Goal: Find specific page/section: Find specific page/section

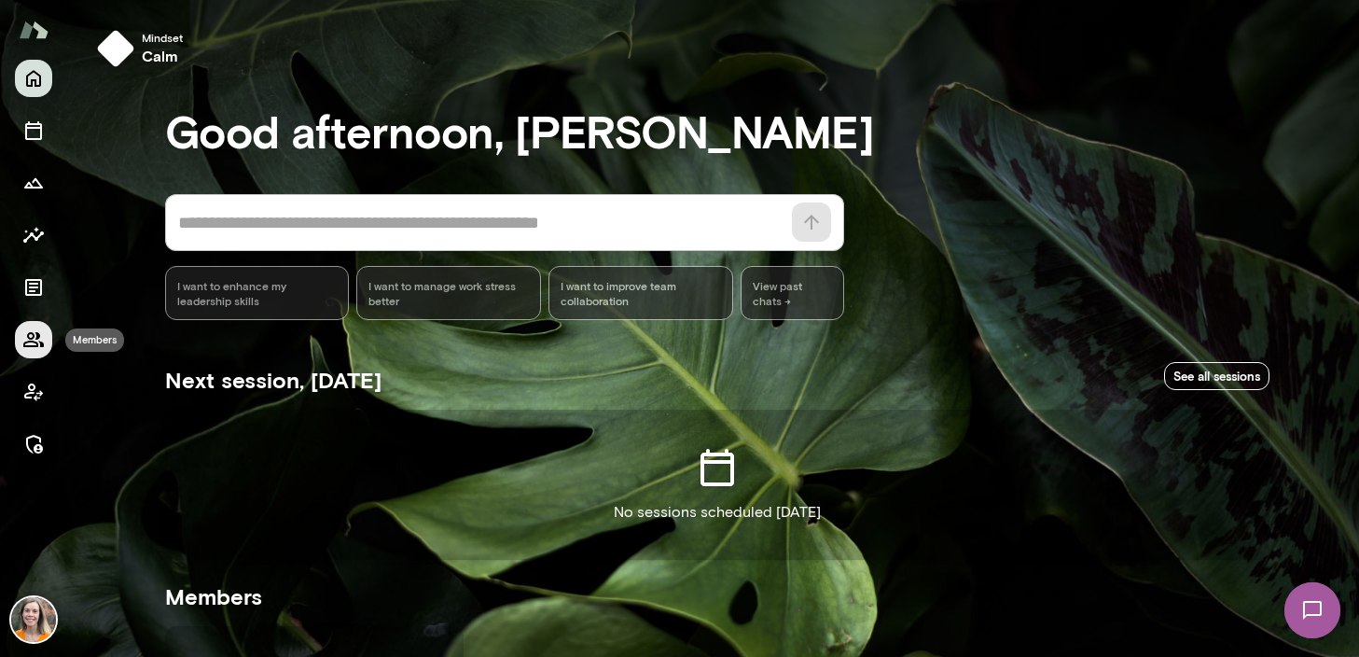
click at [35, 338] on icon "Members" at bounding box center [33, 339] width 22 height 22
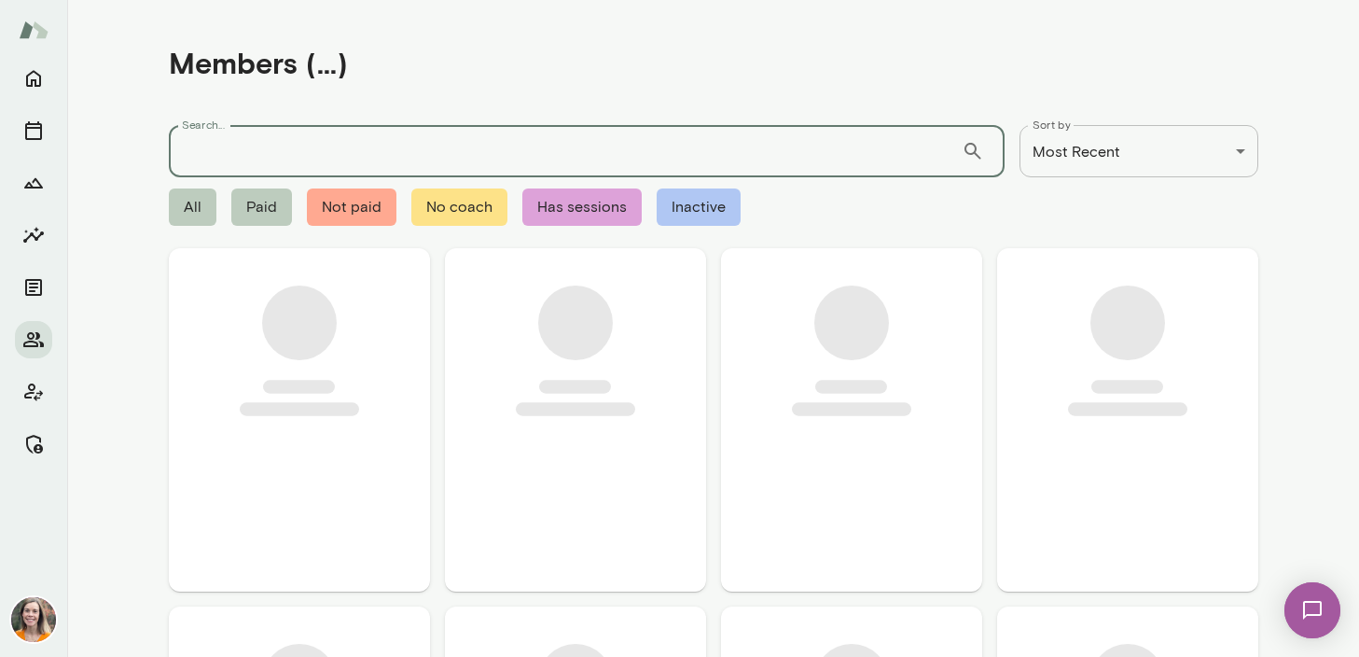
click at [216, 154] on input "Search..." at bounding box center [565, 151] width 793 height 52
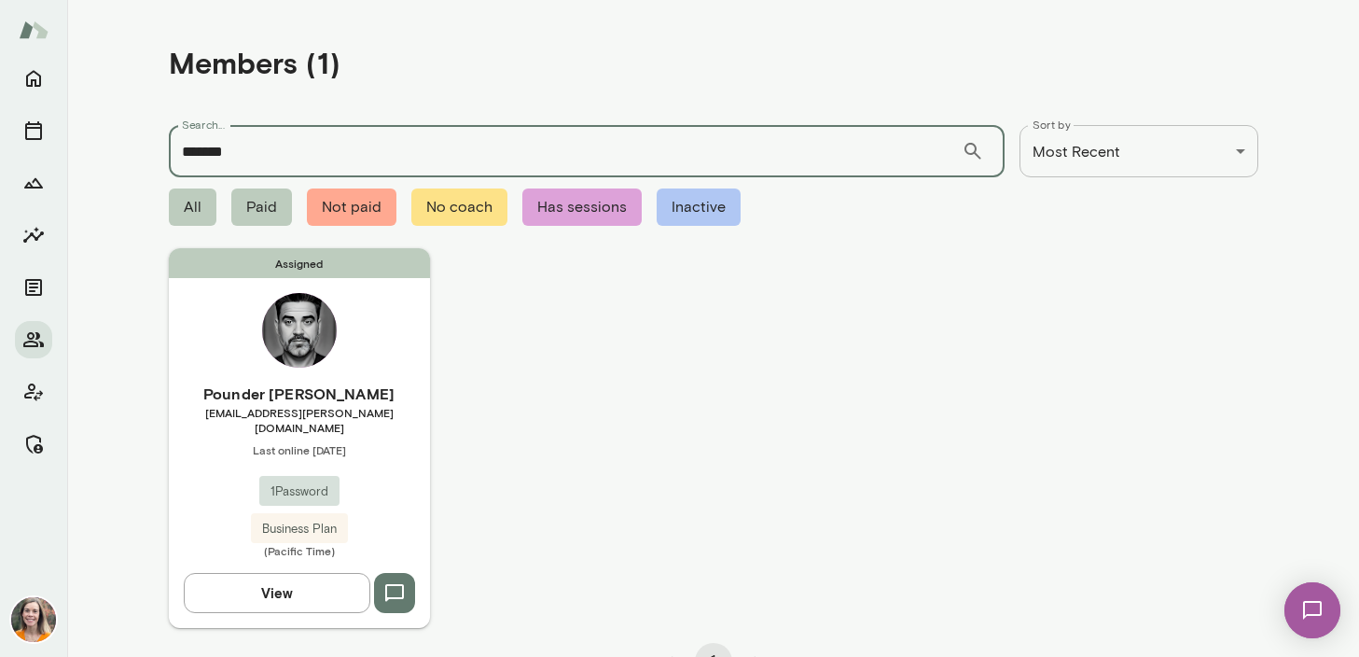
type input "*******"
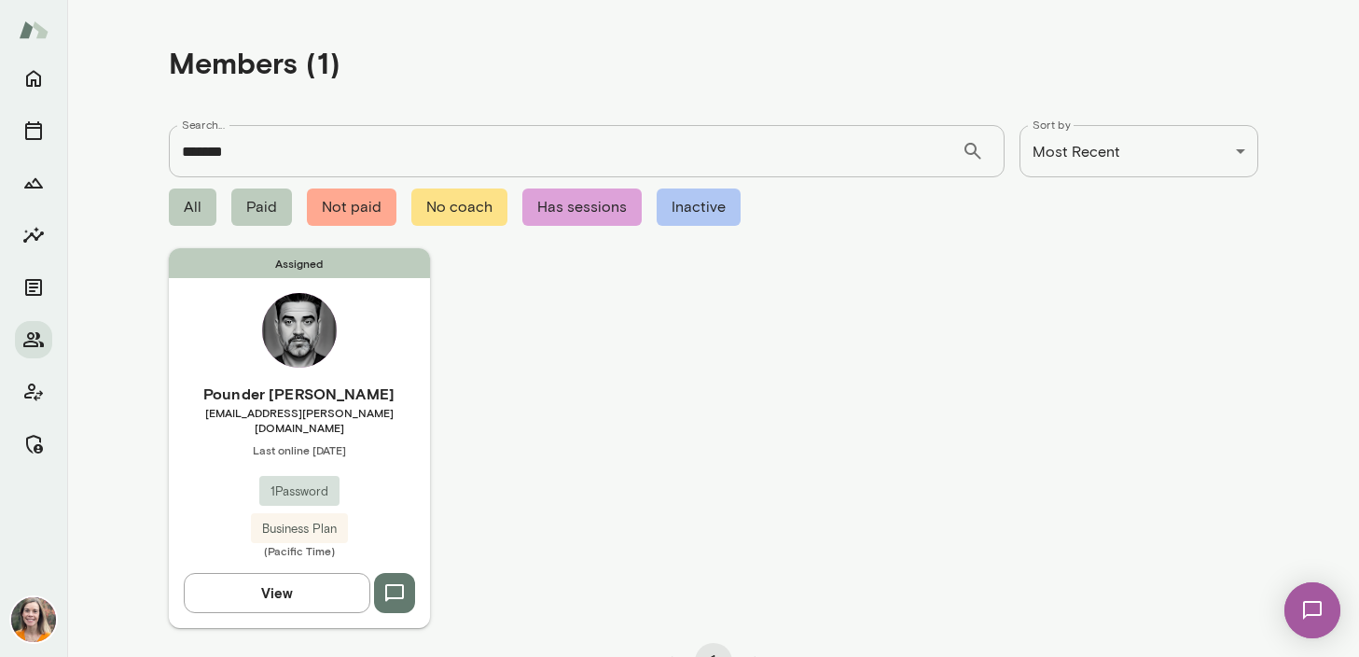
click at [378, 411] on span "[EMAIL_ADDRESS][PERSON_NAME][DOMAIN_NAME]" at bounding box center [299, 420] width 261 height 30
